Goal: Book appointment/travel/reservation

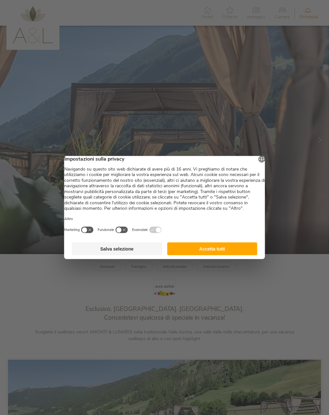
click at [219, 255] on button "Accetta tutti" at bounding box center [212, 248] width 90 height 13
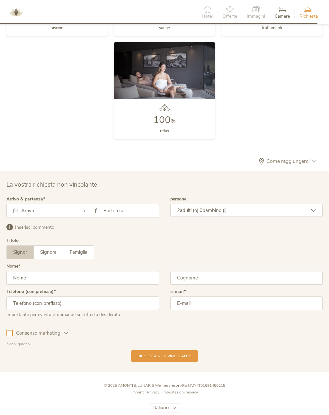
scroll to position [1598, 0]
click at [39, 210] on input "text" at bounding box center [45, 210] width 50 height 6
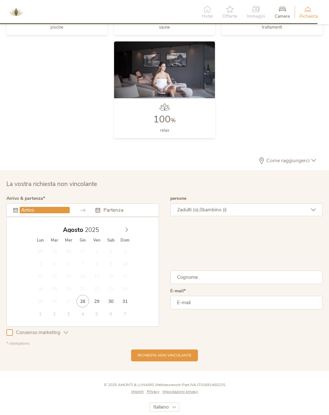
click at [129, 231] on span at bounding box center [126, 227] width 11 height 9
type input "03.09.2025"
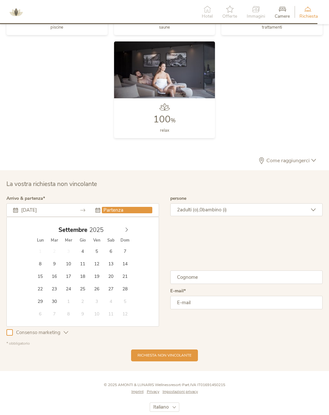
click at [121, 211] on input "text" at bounding box center [127, 210] width 50 height 6
type input "06.09.2025"
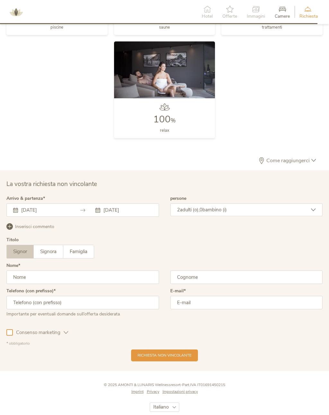
click at [313, 209] on icon at bounding box center [313, 209] width 5 height 5
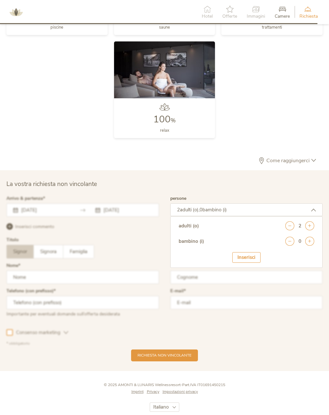
click at [311, 225] on icon at bounding box center [309, 225] width 9 height 9
click at [259, 323] on div at bounding box center [164, 270] width 319 height 153
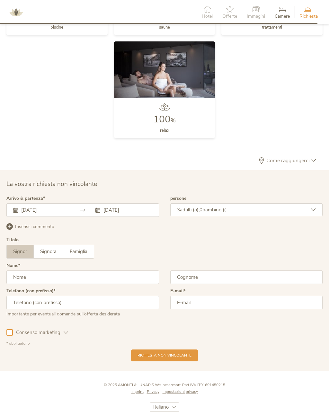
click at [81, 291] on div "Telefono (con prefisso) Importante per eventuali domande sull’offerta desiderata" at bounding box center [82, 304] width 152 height 33
click at [70, 279] on input "text" at bounding box center [82, 276] width 152 height 13
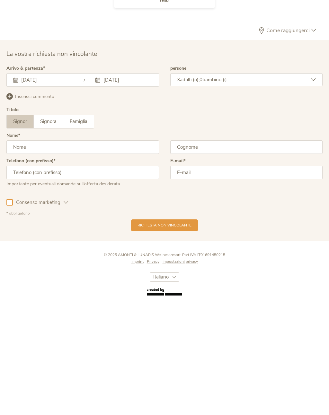
type input "Giovanni"
type input "Rotondo"
type input "3920619319"
type input "g.rotondo66@gmail.com"
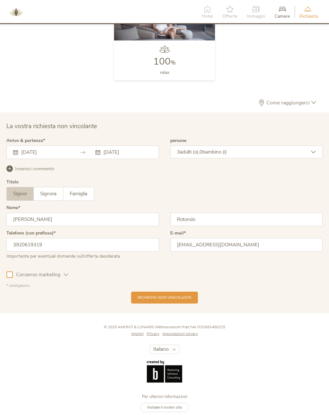
click at [167, 299] on span "Richiesta non vincolante" at bounding box center [164, 297] width 54 height 5
